Goal: Find specific page/section: Find specific page/section

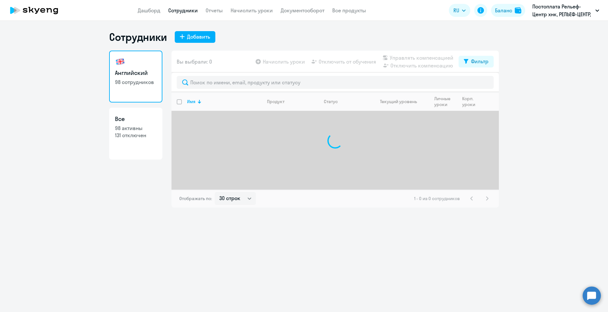
select select "30"
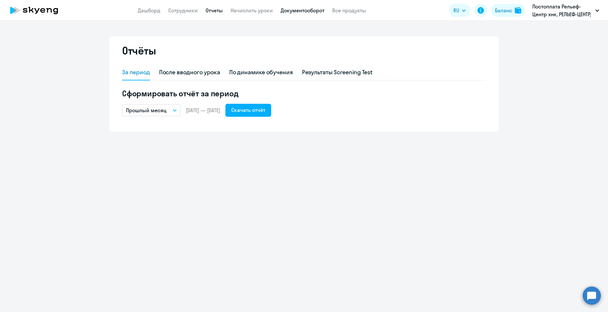
click at [301, 12] on link "Документооборот" at bounding box center [302, 10] width 44 height 6
